Goal: Navigation & Orientation: Find specific page/section

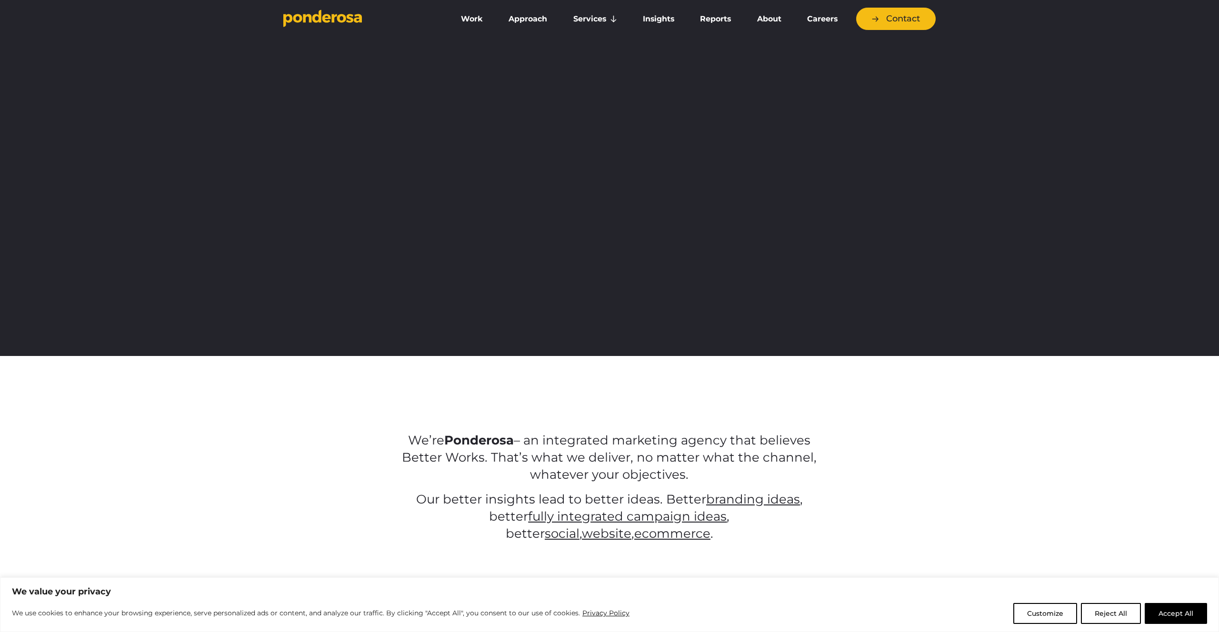
click at [1046, 329] on div "We believe Better Works for more effective marketing" at bounding box center [609, 193] width 1219 height 326
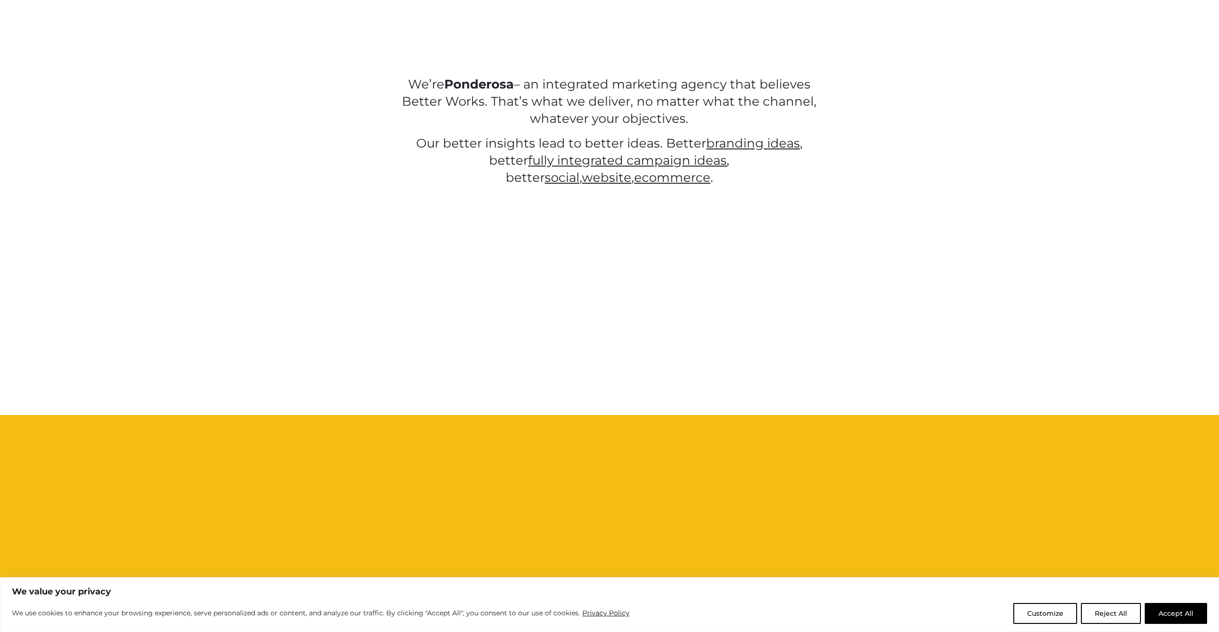
click at [1106, 611] on button "Reject All" at bounding box center [1110, 613] width 60 height 21
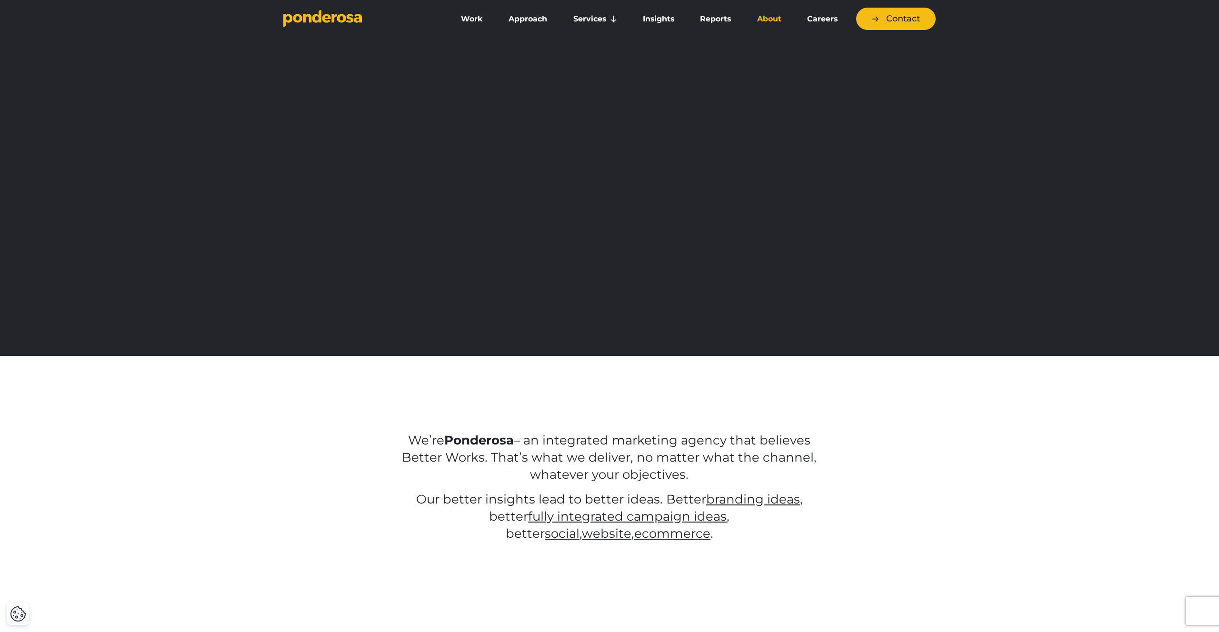
click at [771, 16] on link "About" at bounding box center [768, 19] width 46 height 20
